Goal: Information Seeking & Learning: Learn about a topic

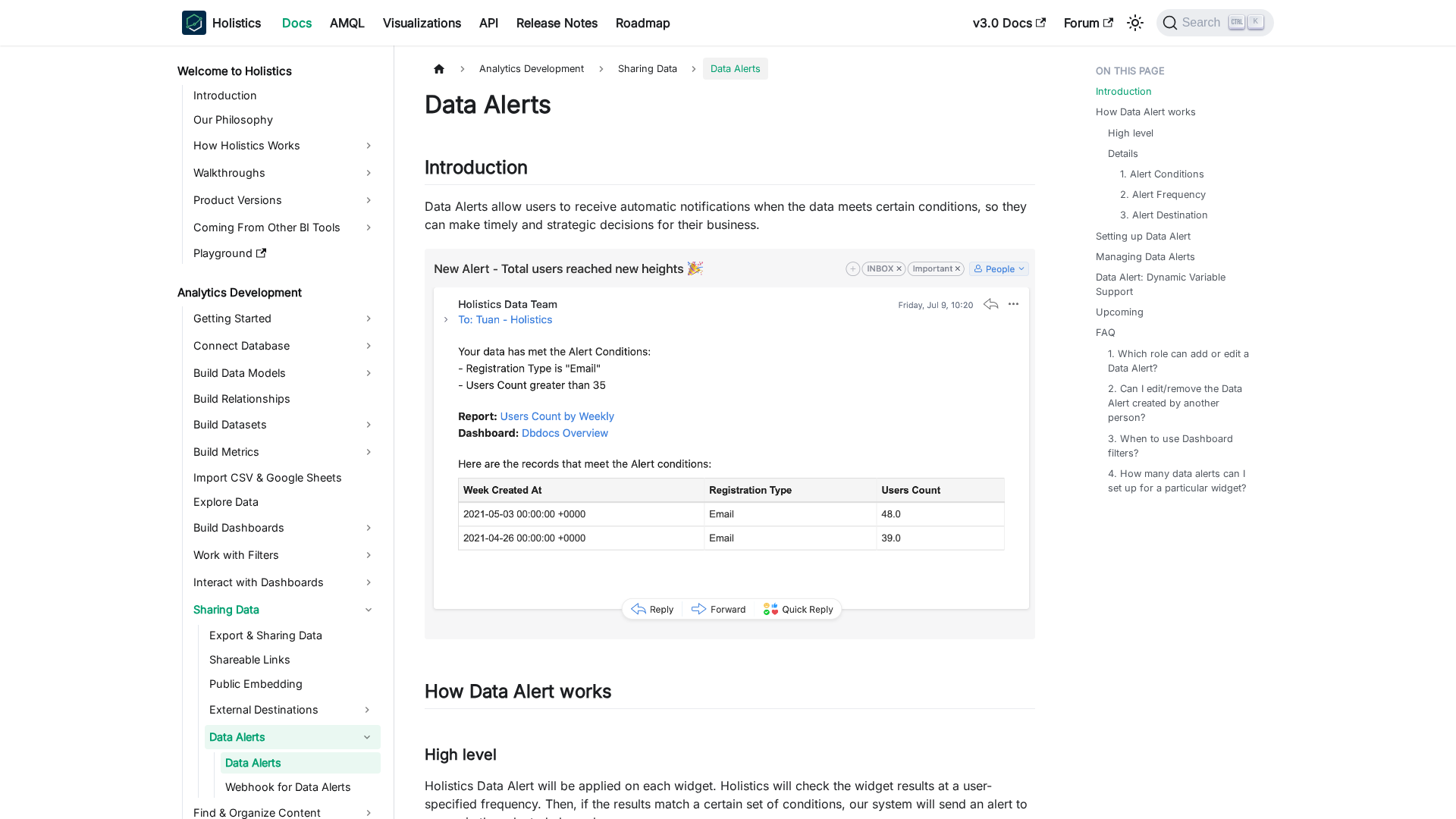
scroll to position [109, 0]
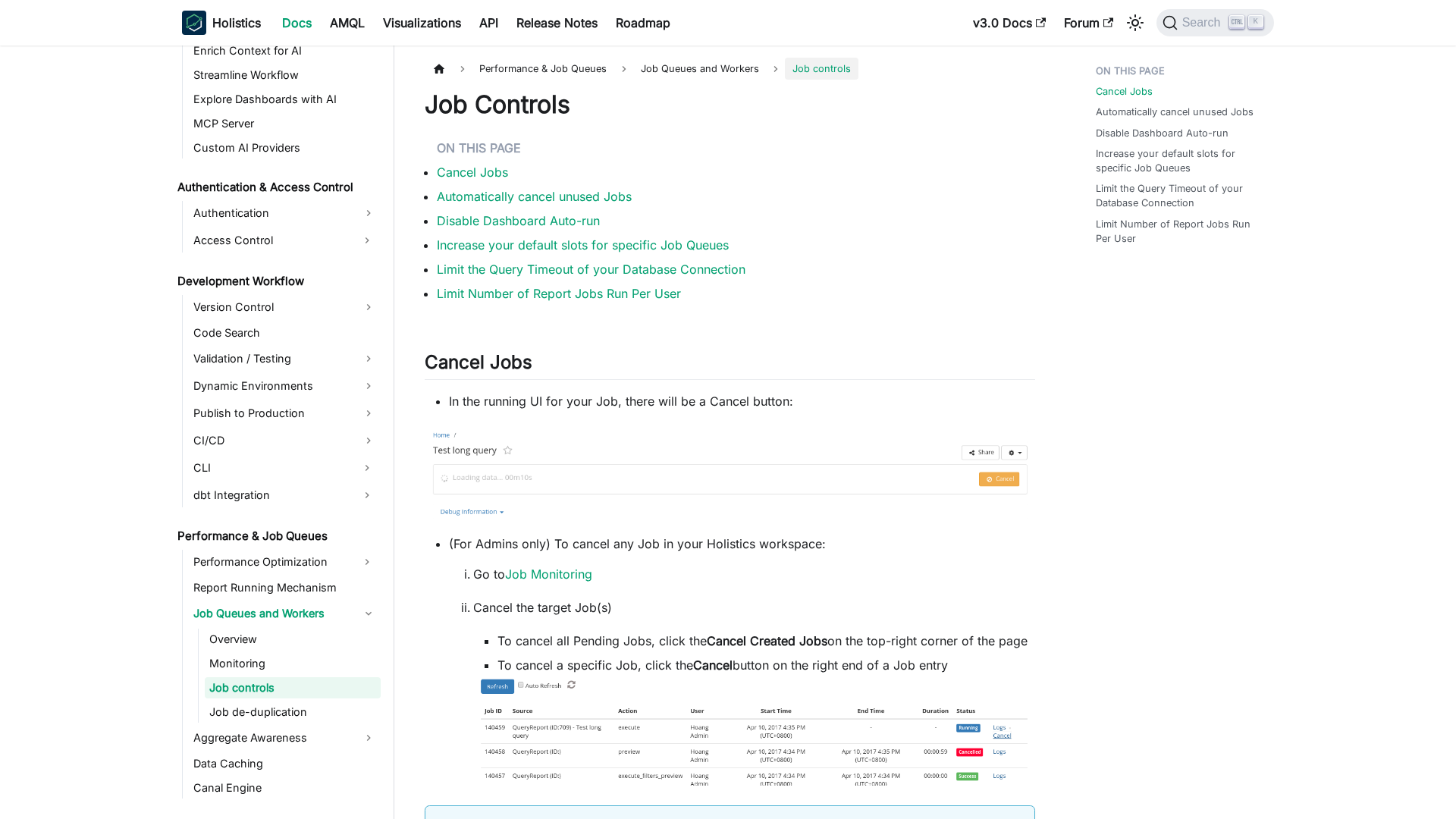
scroll to position [967, 0]
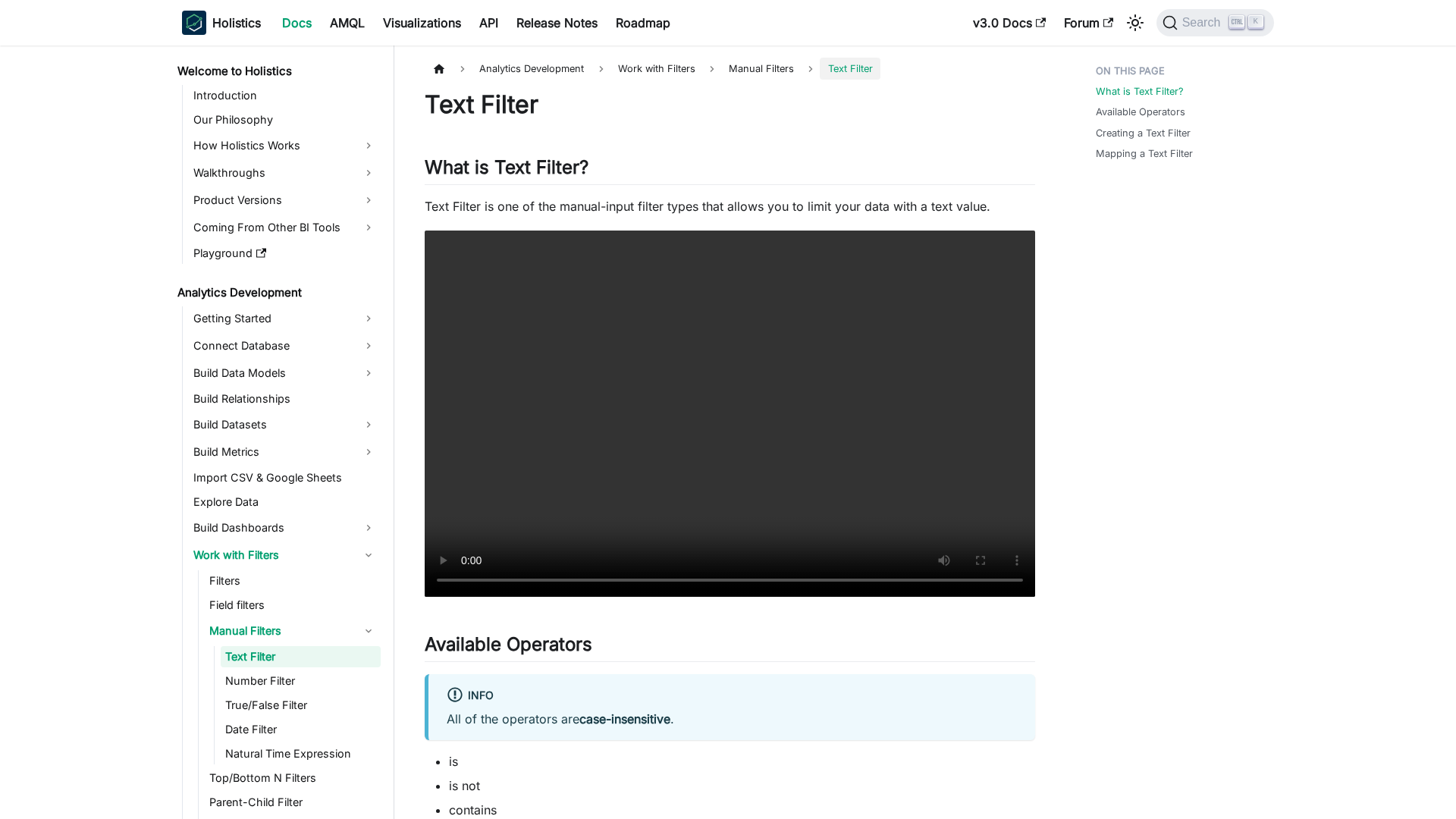
scroll to position [3, 0]
